Goal: Task Accomplishment & Management: Complete application form

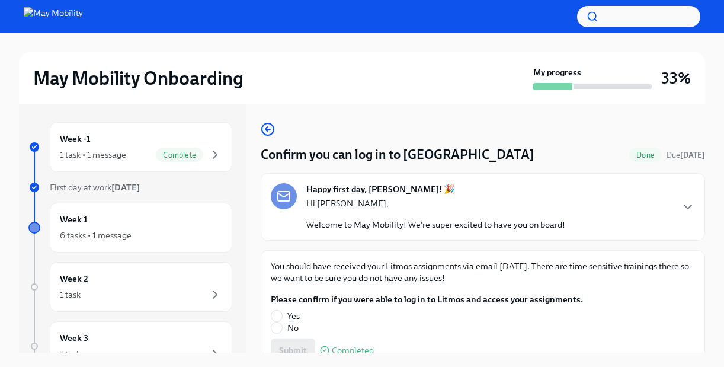
scroll to position [57, 0]
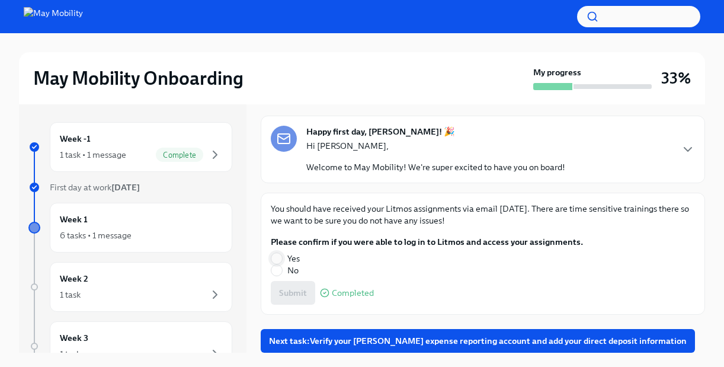
click at [278, 258] on input "Yes" at bounding box center [276, 258] width 11 height 11
radio input "true"
click at [292, 293] on span "Submit" at bounding box center [293, 293] width 28 height 12
click at [292, 293] on div "Submit Completed" at bounding box center [483, 293] width 424 height 24
click at [348, 344] on span "Next task : Verify your [PERSON_NAME] expense reporting account and add your di…" at bounding box center [478, 341] width 418 height 12
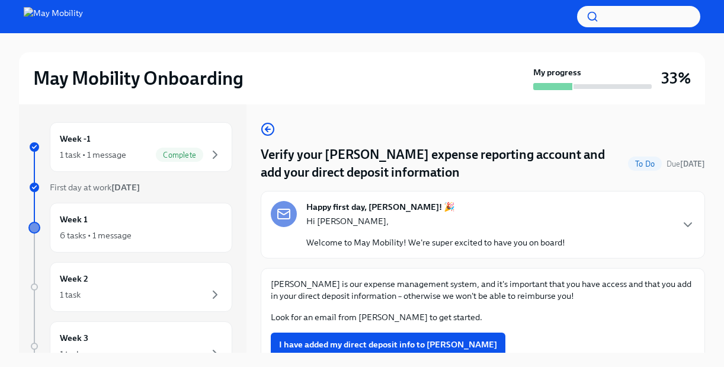
scroll to position [52, 0]
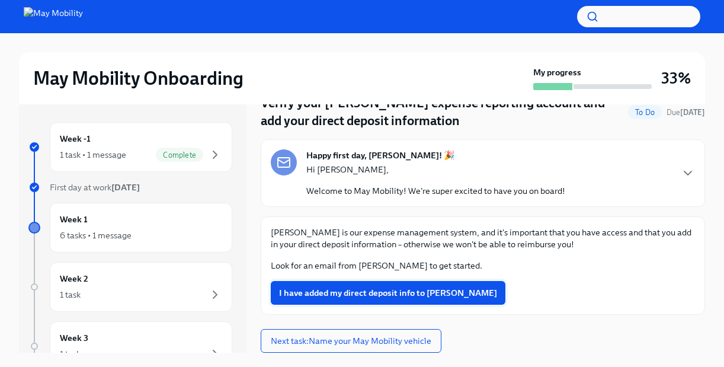
click at [343, 293] on span "I have added my direct deposit info to [PERSON_NAME]" at bounding box center [388, 293] width 218 height 12
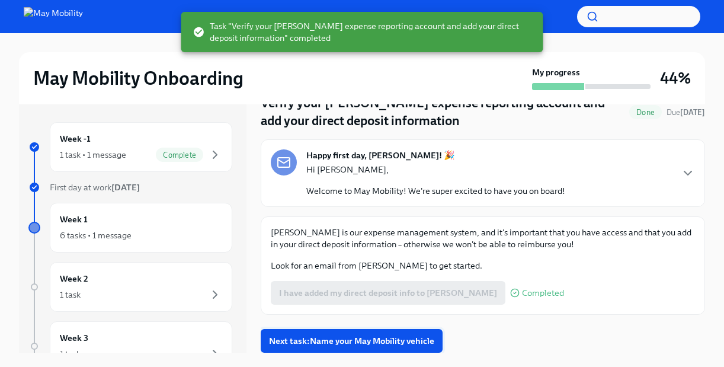
click at [354, 341] on span "Next task : Name your May Mobility vehicle" at bounding box center [351, 341] width 165 height 12
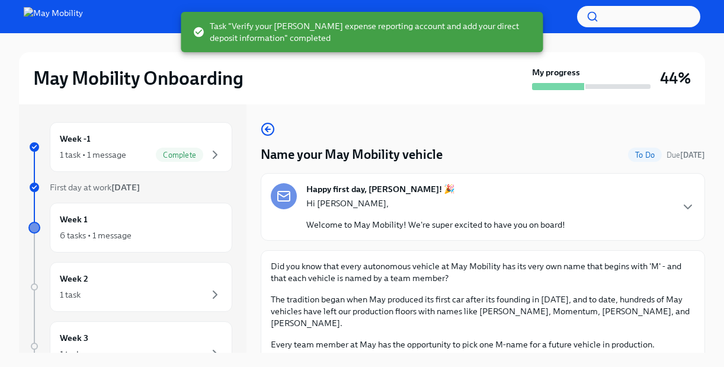
scroll to position [81, 0]
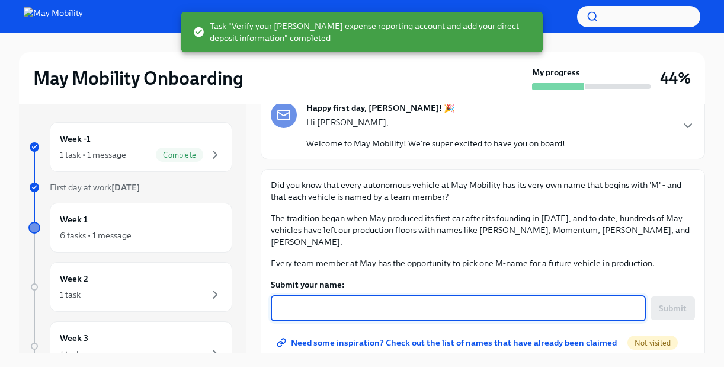
click at [348, 301] on textarea "Submit your name:" at bounding box center [458, 308] width 361 height 14
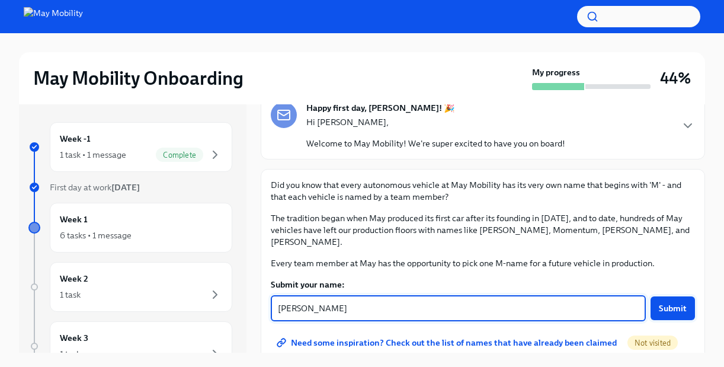
type textarea "[PERSON_NAME]"
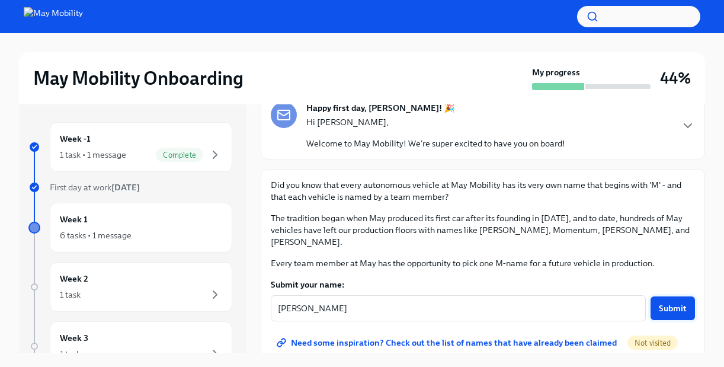
click at [673, 302] on span "Submit" at bounding box center [673, 308] width 28 height 12
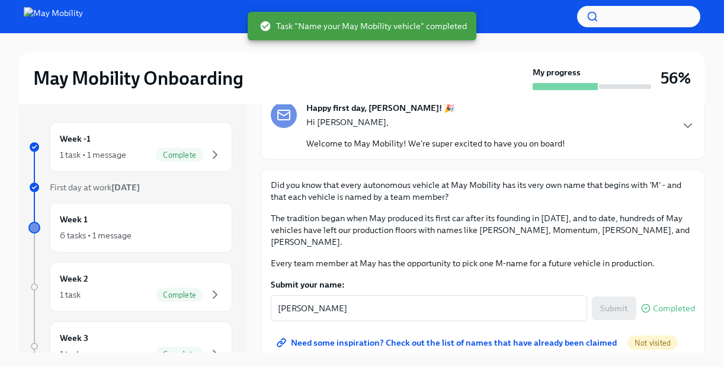
click at [389, 279] on form "Submit your name: [PERSON_NAME] ​ Submit Completed" at bounding box center [483, 300] width 424 height 43
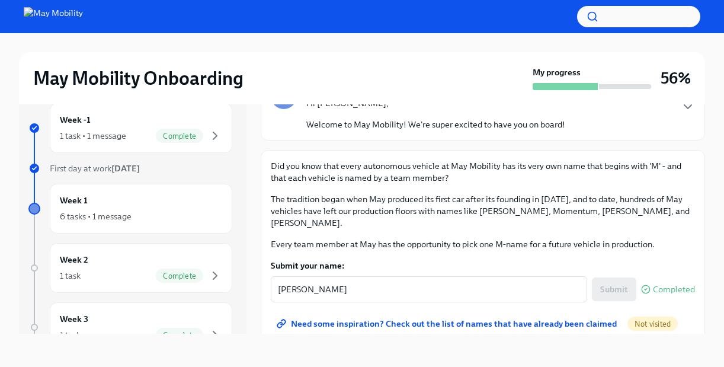
scroll to position [0, 0]
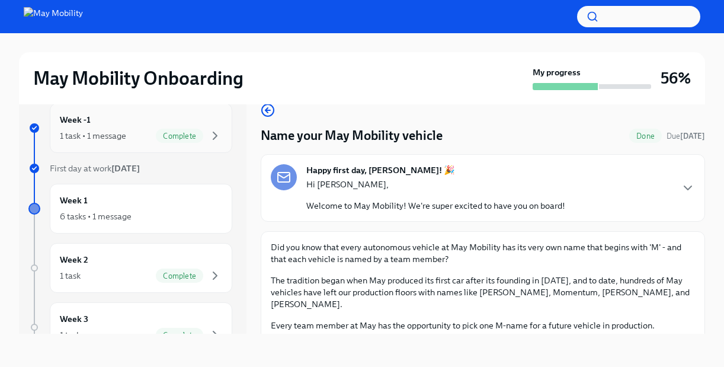
click at [173, 137] on span "Complete" at bounding box center [179, 136] width 47 height 9
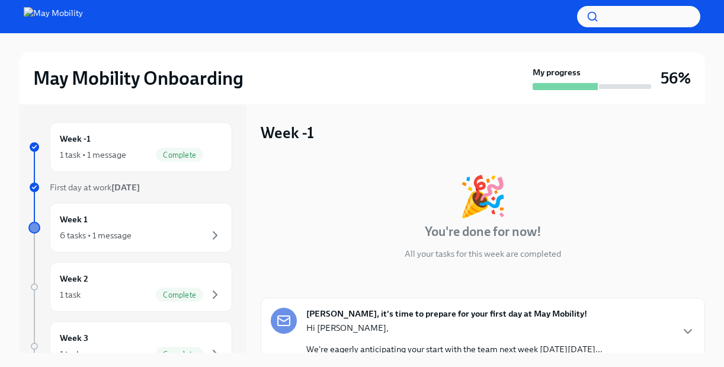
scroll to position [98, 0]
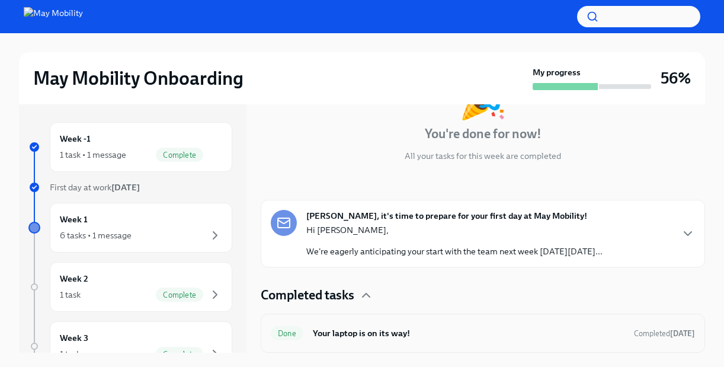
click at [286, 335] on span "Done" at bounding box center [287, 333] width 33 height 9
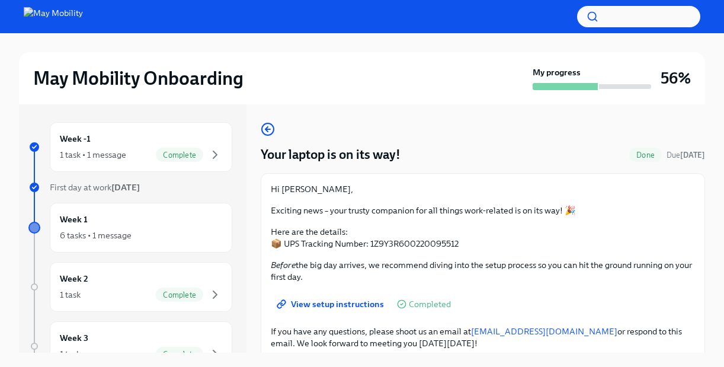
scroll to position [66, 0]
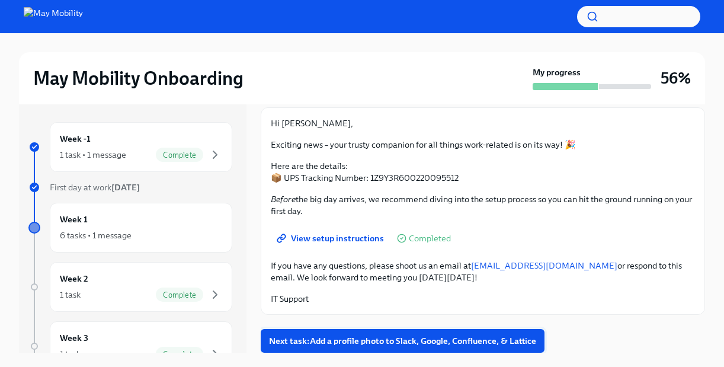
click at [318, 340] on span "Next task : Add a profile photo to Slack, Google, Confluence, & Lattice" at bounding box center [402, 341] width 267 height 12
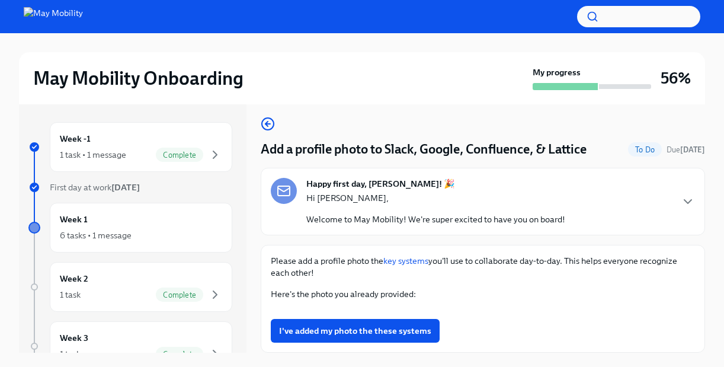
scroll to position [530, 0]
click at [327, 333] on span "I've added my photo the these systems" at bounding box center [355, 331] width 152 height 12
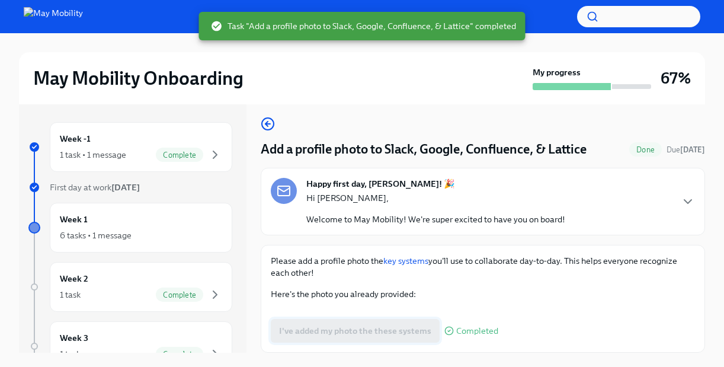
click at [327, 333] on div "I've added my photo the these systems Completed" at bounding box center [385, 331] width 228 height 24
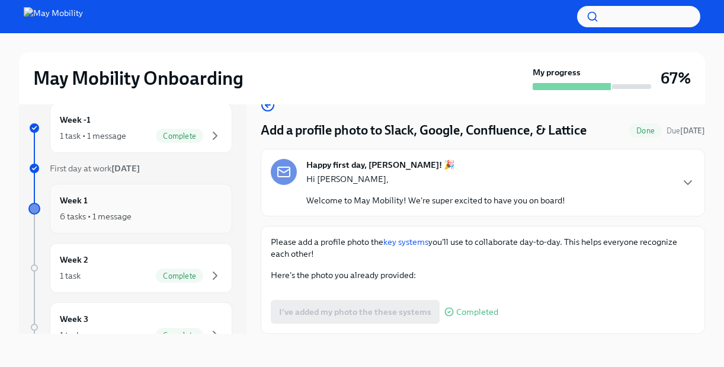
click at [137, 210] on div "6 tasks • 1 message" at bounding box center [141, 216] width 162 height 14
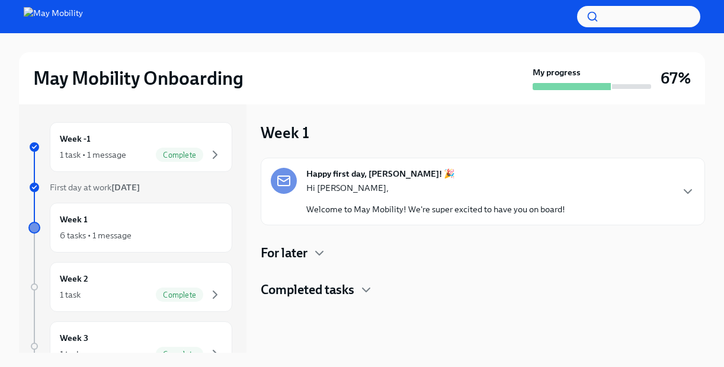
scroll to position [1, 0]
click at [320, 256] on icon "button" at bounding box center [319, 253] width 14 height 14
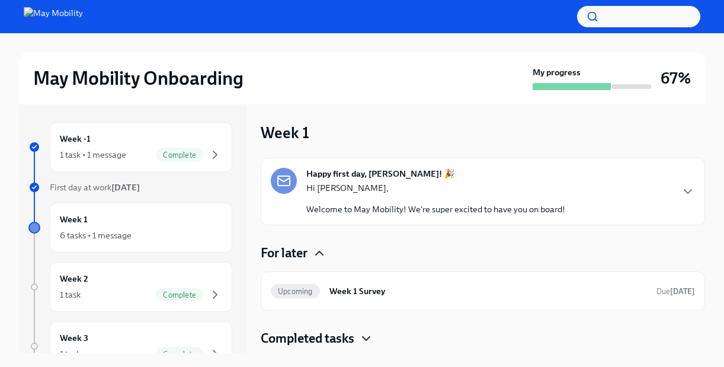
click at [369, 337] on icon "button" at bounding box center [366, 338] width 14 height 14
